Goal: Transaction & Acquisition: Download file/media

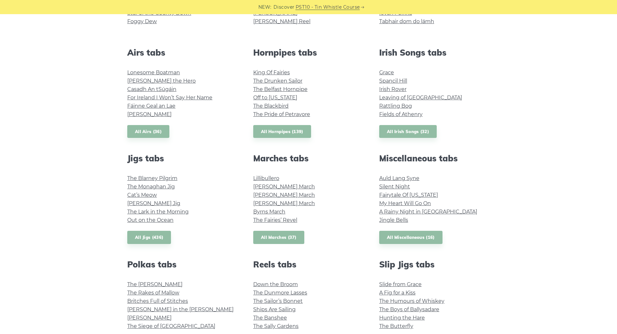
scroll to position [33, 0]
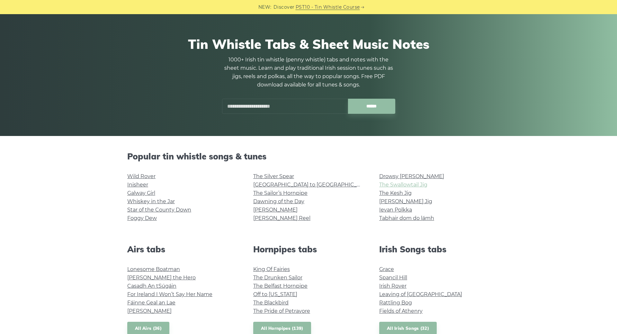
click at [418, 183] on link "The Swallowtail Jig" at bounding box center [403, 185] width 48 height 6
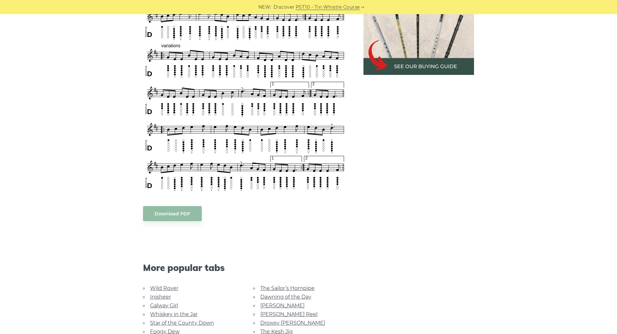
scroll to position [361, 0]
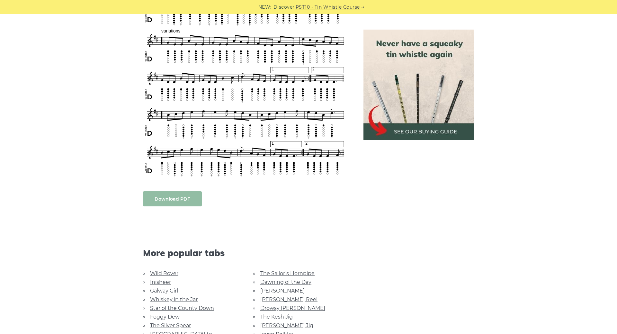
click at [182, 196] on body "NEW: Discover PST10 - Tin Whistle Course Lessons Fingering Charts Tabs & Notes …" at bounding box center [308, 216] width 617 height 1154
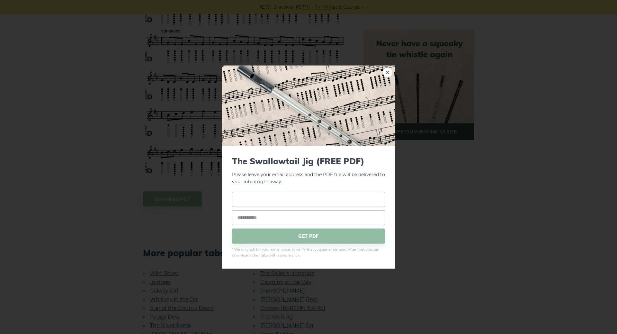
click at [334, 198] on input "text" at bounding box center [308, 199] width 153 height 15
type input "**********"
click at [312, 239] on span "GET PDF" at bounding box center [308, 235] width 153 height 15
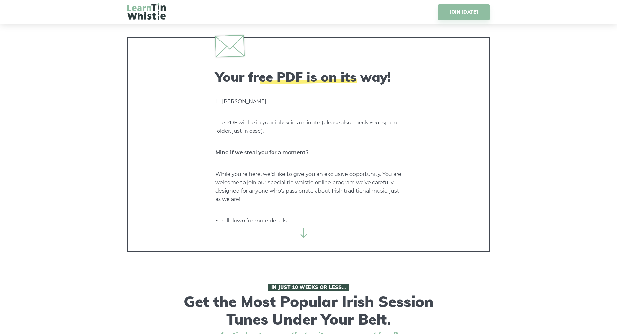
click at [145, 9] on img at bounding box center [146, 11] width 39 height 16
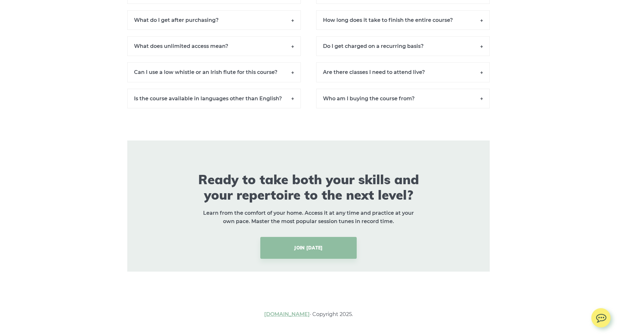
scroll to position [4762, 0]
click at [291, 315] on link "LearnTinWhistle.com" at bounding box center [287, 314] width 46 height 6
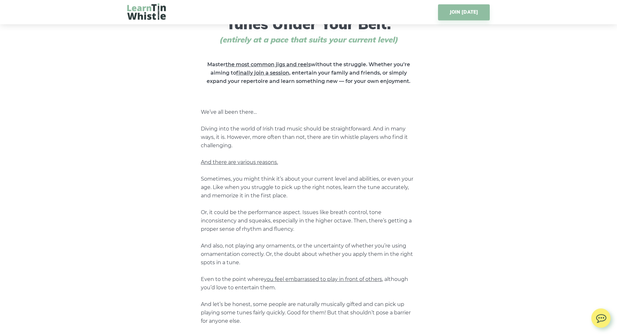
scroll to position [0, 0]
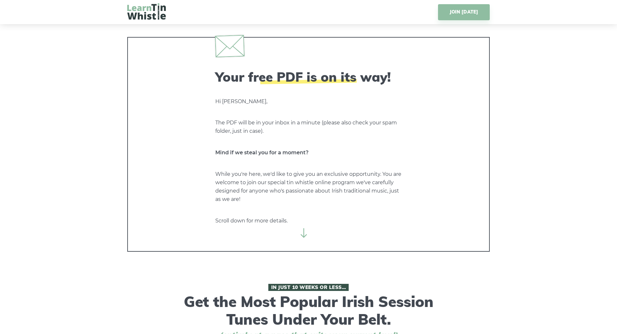
click at [148, 11] on img at bounding box center [146, 11] width 39 height 16
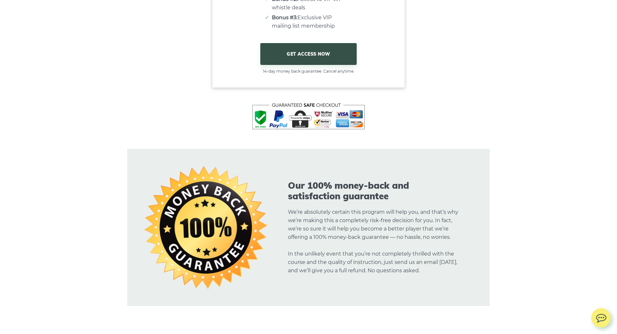
scroll to position [4762, 0]
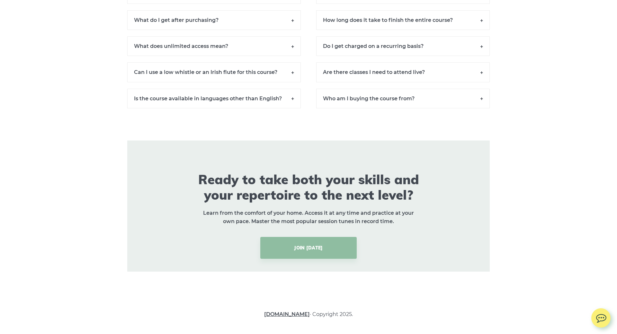
click at [280, 313] on link "LearnTinWhistle.com" at bounding box center [287, 314] width 46 height 6
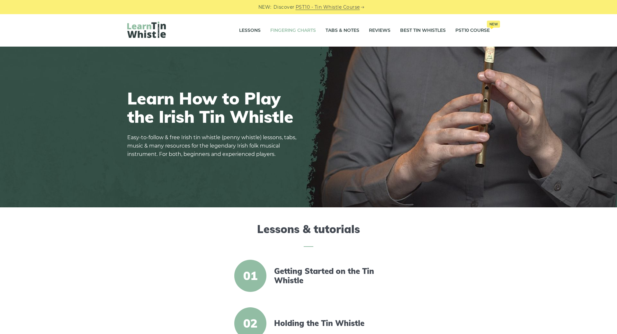
click at [298, 29] on link "Fingering Charts" at bounding box center [293, 30] width 46 height 16
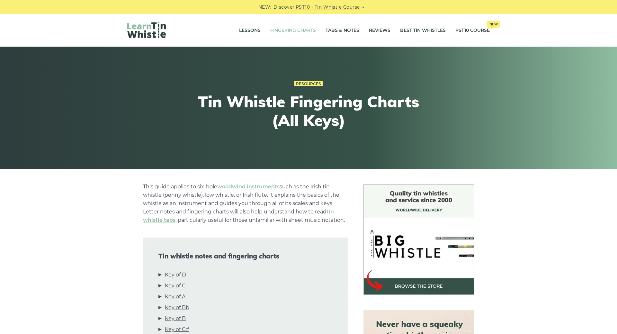
click at [334, 30] on link "Tabs & Notes" at bounding box center [342, 30] width 34 height 16
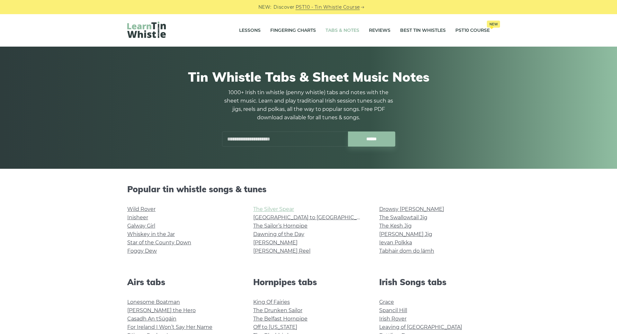
click at [281, 210] on link "The Silver Spear" at bounding box center [273, 209] width 41 height 6
click at [414, 233] on link "[PERSON_NAME] Jig" at bounding box center [405, 234] width 53 height 6
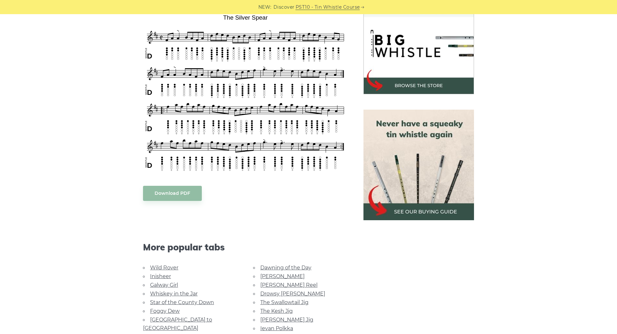
scroll to position [262, 0]
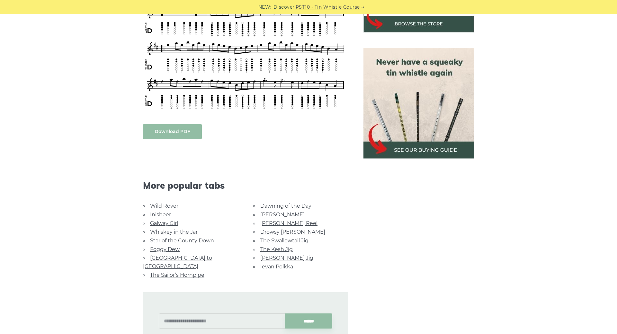
click at [175, 133] on link "Download PDF" at bounding box center [172, 131] width 59 height 15
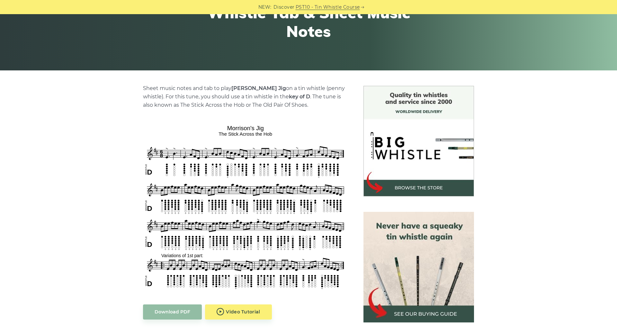
scroll to position [164, 0]
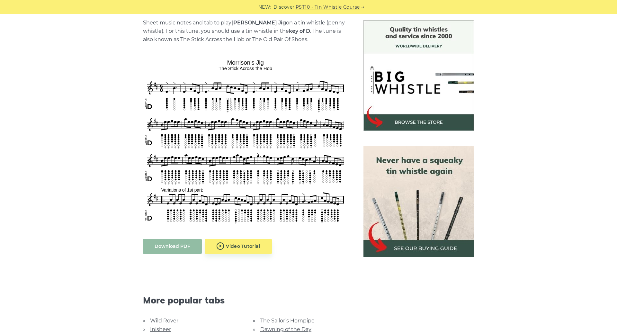
click at [162, 246] on link "Download PDF" at bounding box center [172, 246] width 59 height 15
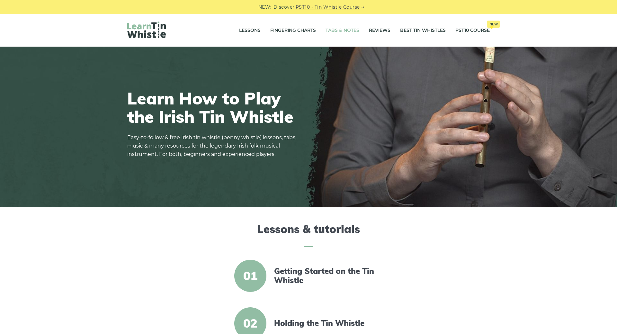
click at [334, 31] on link "Tabs & Notes" at bounding box center [342, 30] width 34 height 16
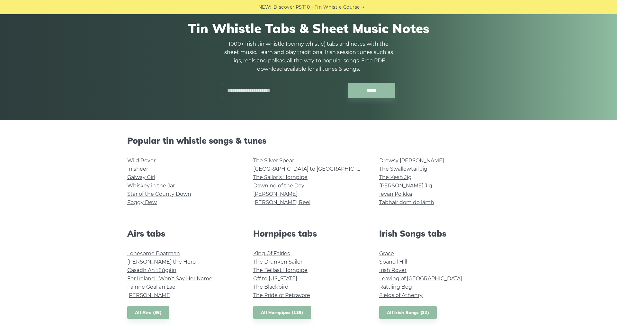
scroll to position [66, 0]
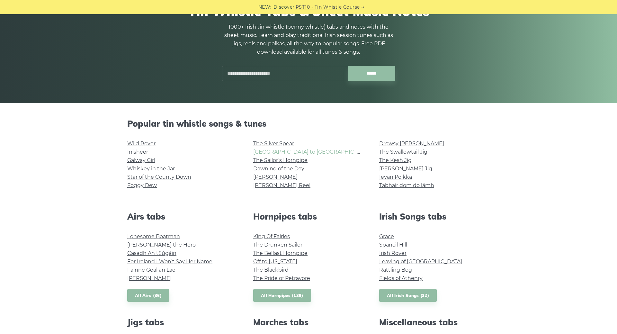
click at [300, 149] on link "[GEOGRAPHIC_DATA] to [GEOGRAPHIC_DATA]" at bounding box center [312, 152] width 119 height 6
click at [393, 160] on link "The Kesh Jig" at bounding box center [395, 160] width 32 height 6
click at [403, 169] on link "[PERSON_NAME] Jig" at bounding box center [405, 168] width 53 height 6
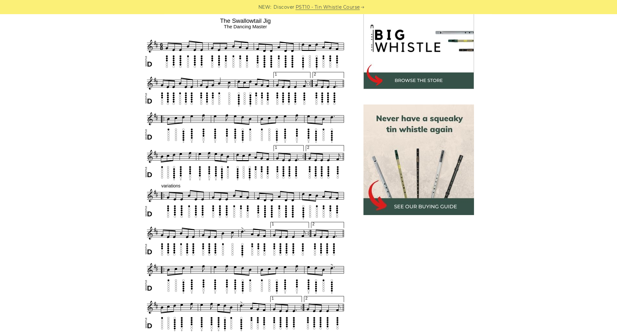
scroll to position [229, 0]
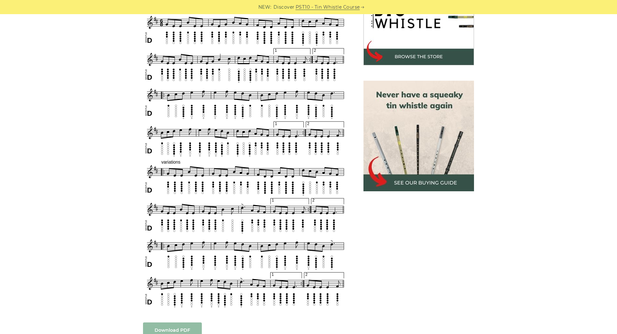
click at [177, 330] on link "Download PDF" at bounding box center [172, 329] width 59 height 15
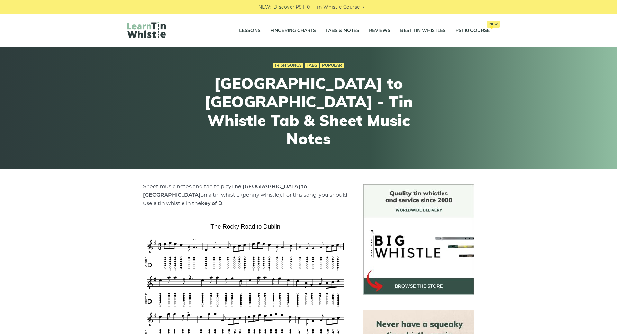
scroll to position [229, 0]
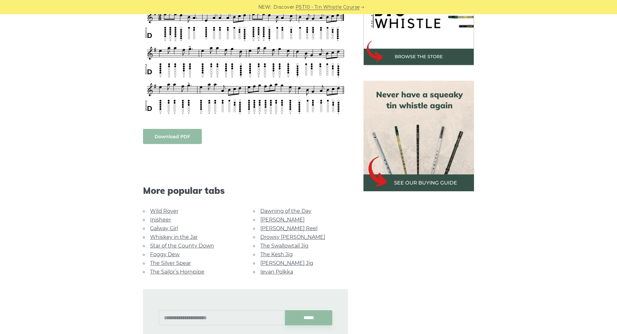
click at [184, 129] on link "Download PDF" at bounding box center [172, 136] width 59 height 15
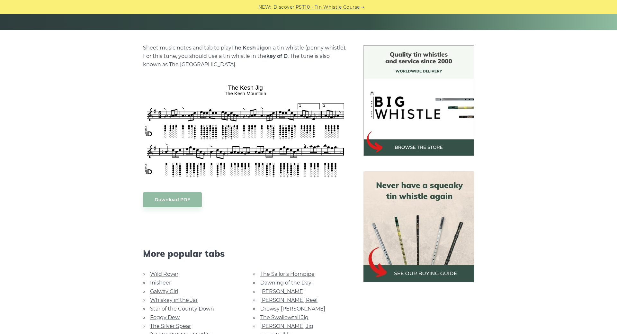
scroll to position [164, 0]
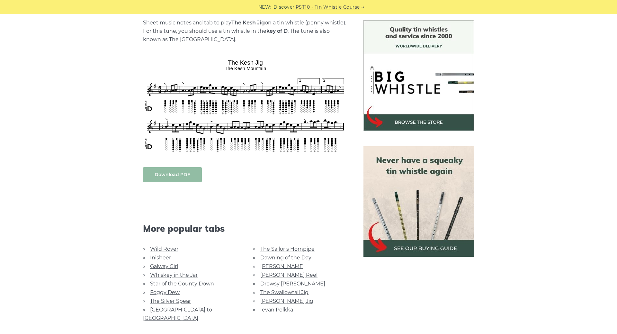
click at [187, 169] on link "Download PDF" at bounding box center [172, 174] width 59 height 15
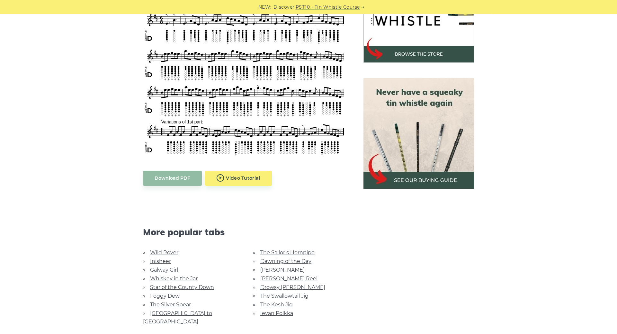
scroll to position [295, 0]
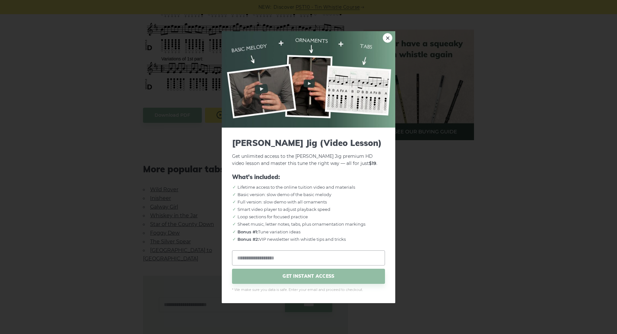
click at [243, 113] on body "NEW: Discover PST10 - Tin Whistle Course Lessons Fingering Charts Tabs & Notes …" at bounding box center [308, 207] width 617 height 1005
click at [385, 36] on link "×" at bounding box center [388, 38] width 10 height 10
